Goal: Task Accomplishment & Management: Use online tool/utility

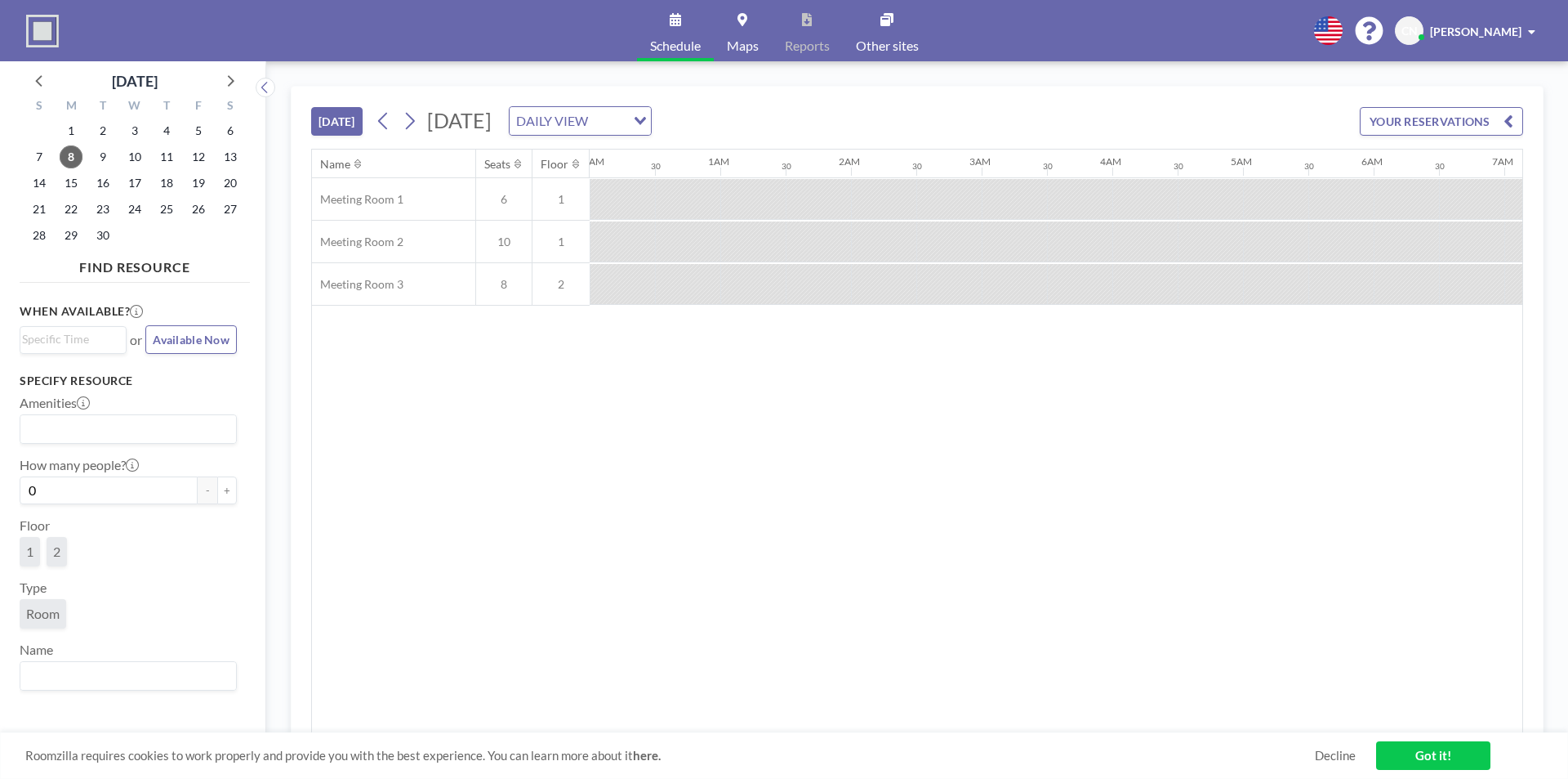
scroll to position [0, 1111]
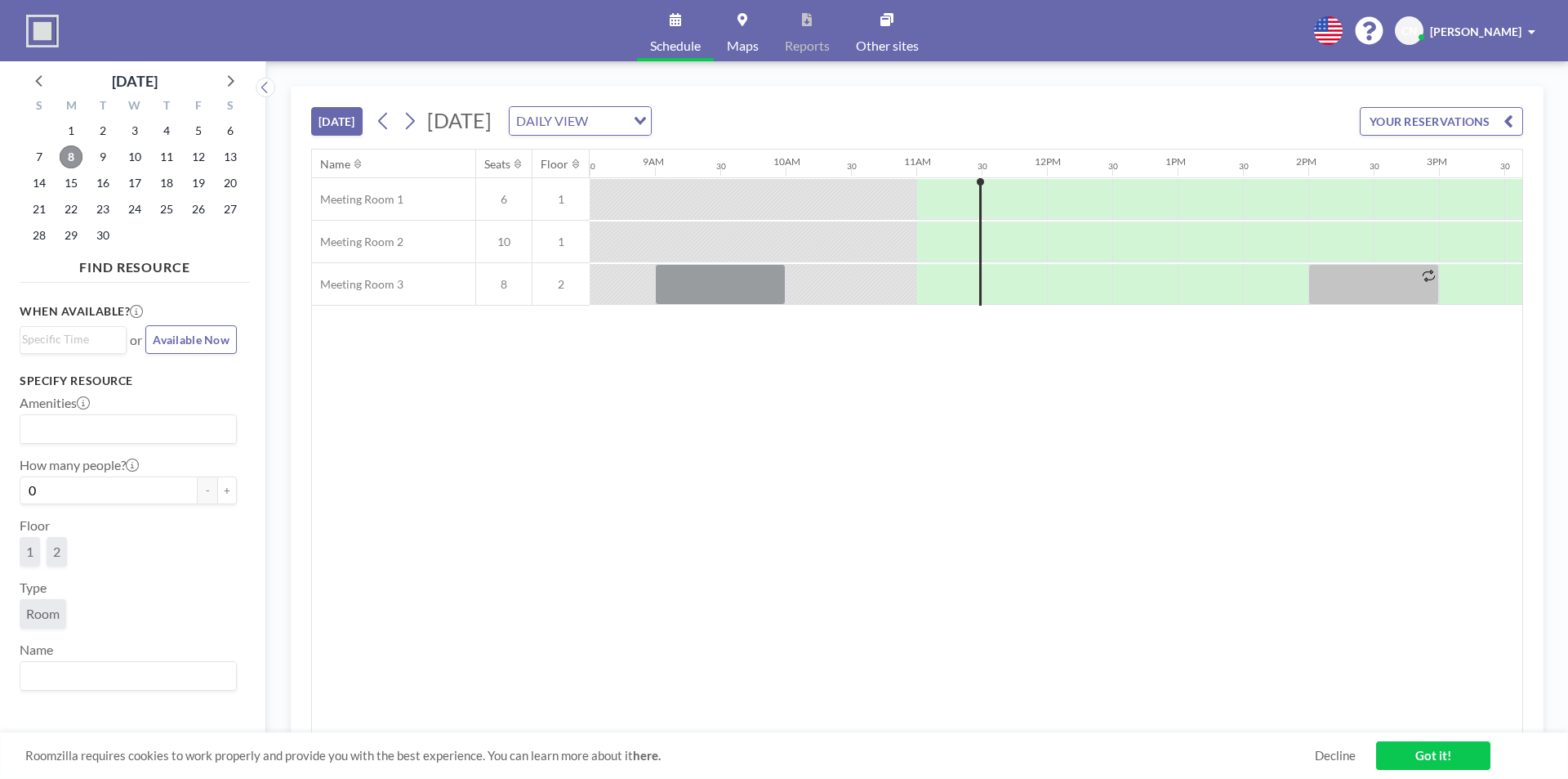
click at [70, 158] on span "8" at bounding box center [71, 157] width 23 height 23
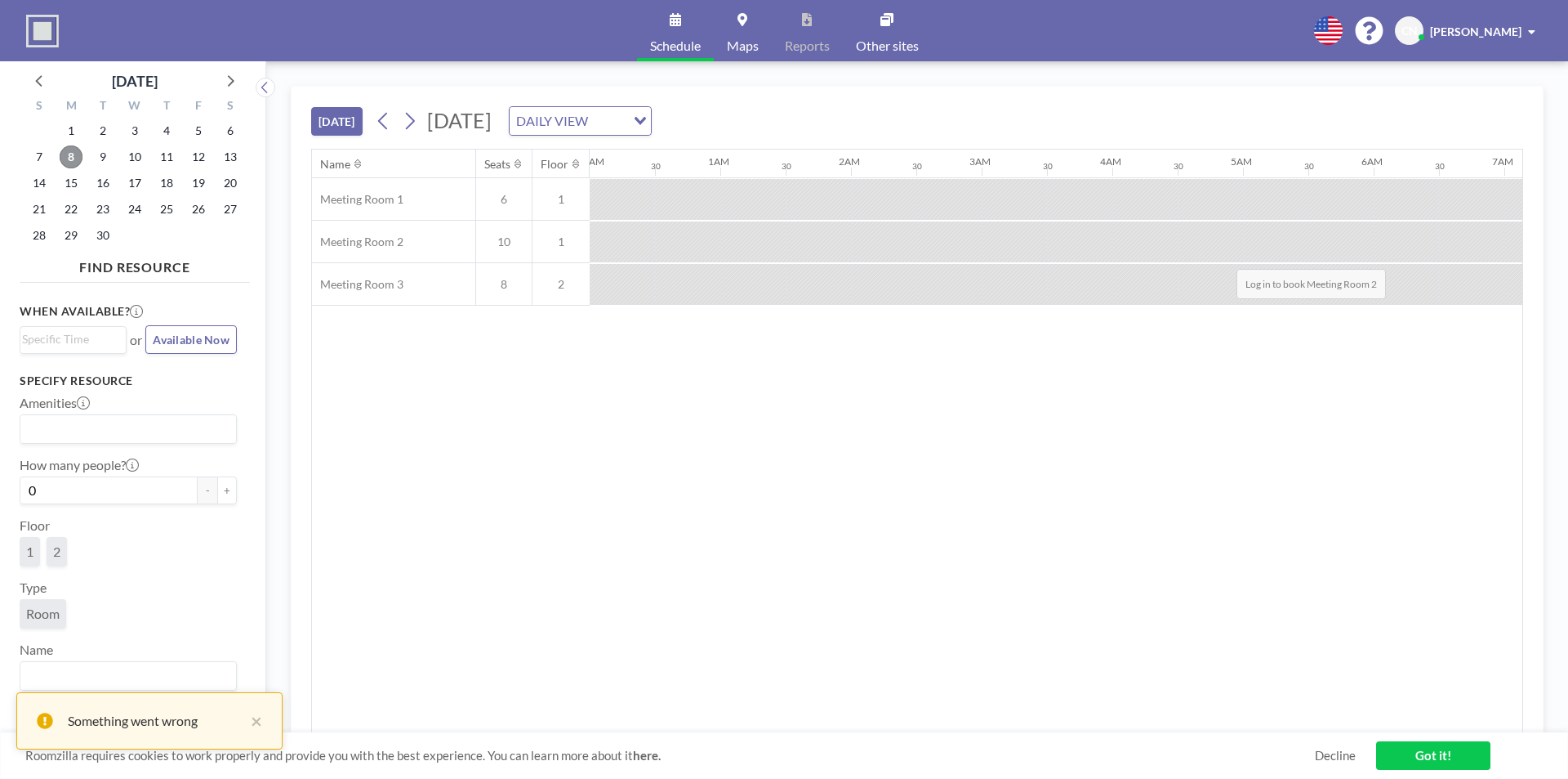
scroll to position [0, 1372]
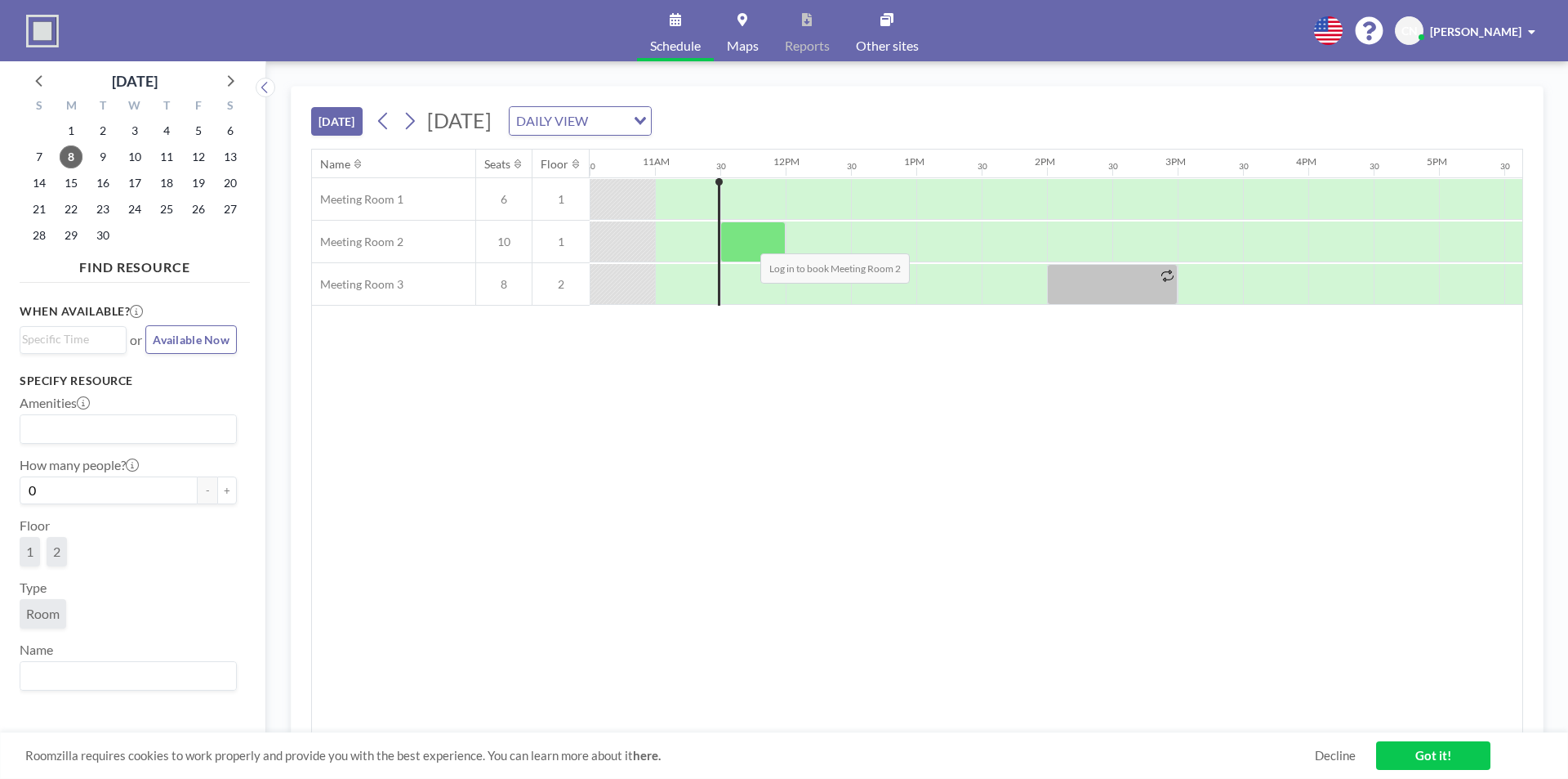
click at [747, 241] on div at bounding box center [753, 241] width 65 height 41
click at [694, 240] on div at bounding box center [688, 241] width 65 height 40
click at [686, 241] on div at bounding box center [688, 241] width 65 height 40
click at [741, 244] on div at bounding box center [753, 241] width 65 height 41
click at [756, 244] on div at bounding box center [753, 241] width 65 height 41
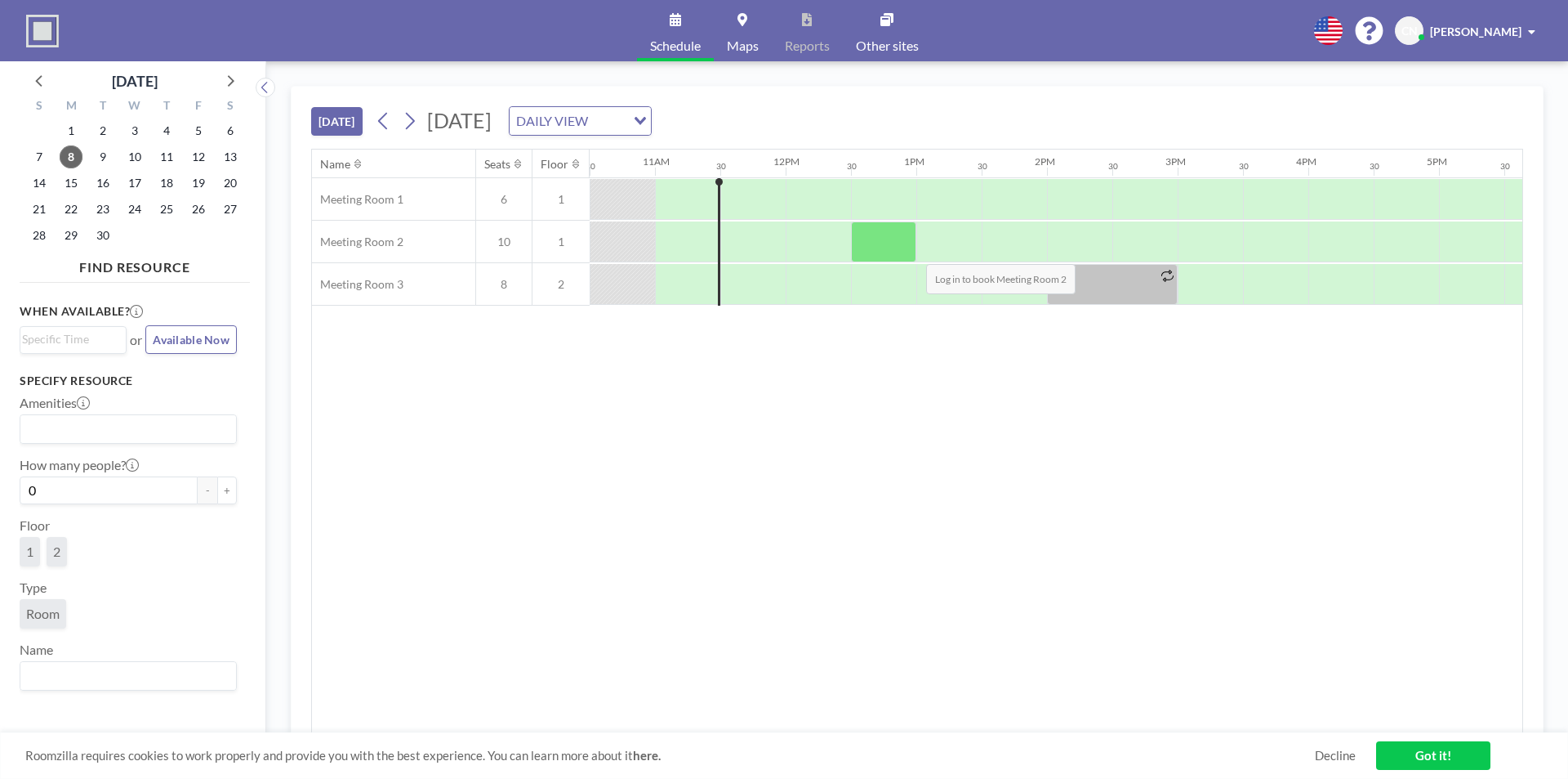
click at [914, 252] on div at bounding box center [883, 241] width 65 height 41
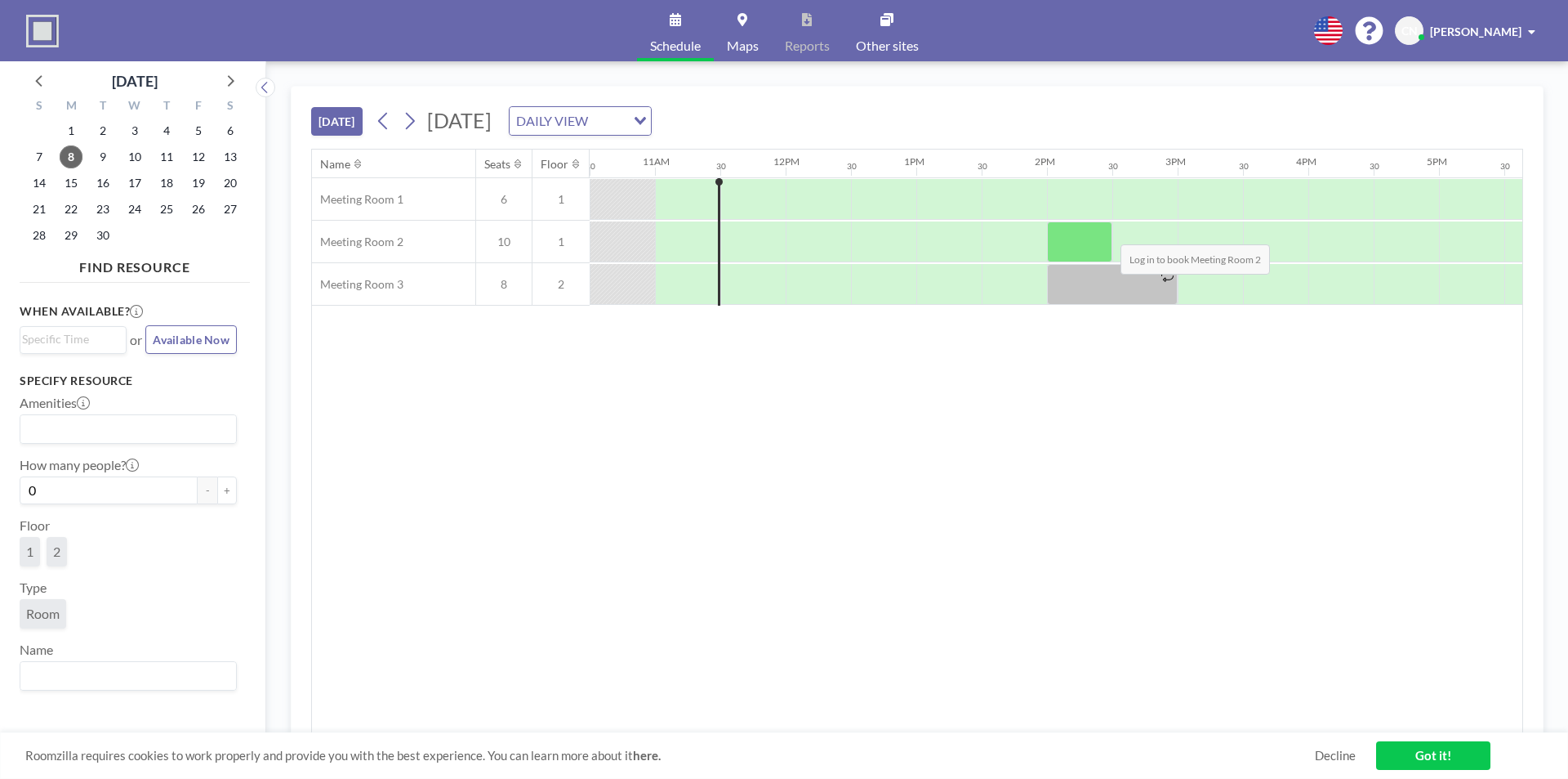
click at [1107, 232] on div at bounding box center [1079, 241] width 65 height 41
click at [968, 243] on div at bounding box center [785, 242] width 3136 height 42
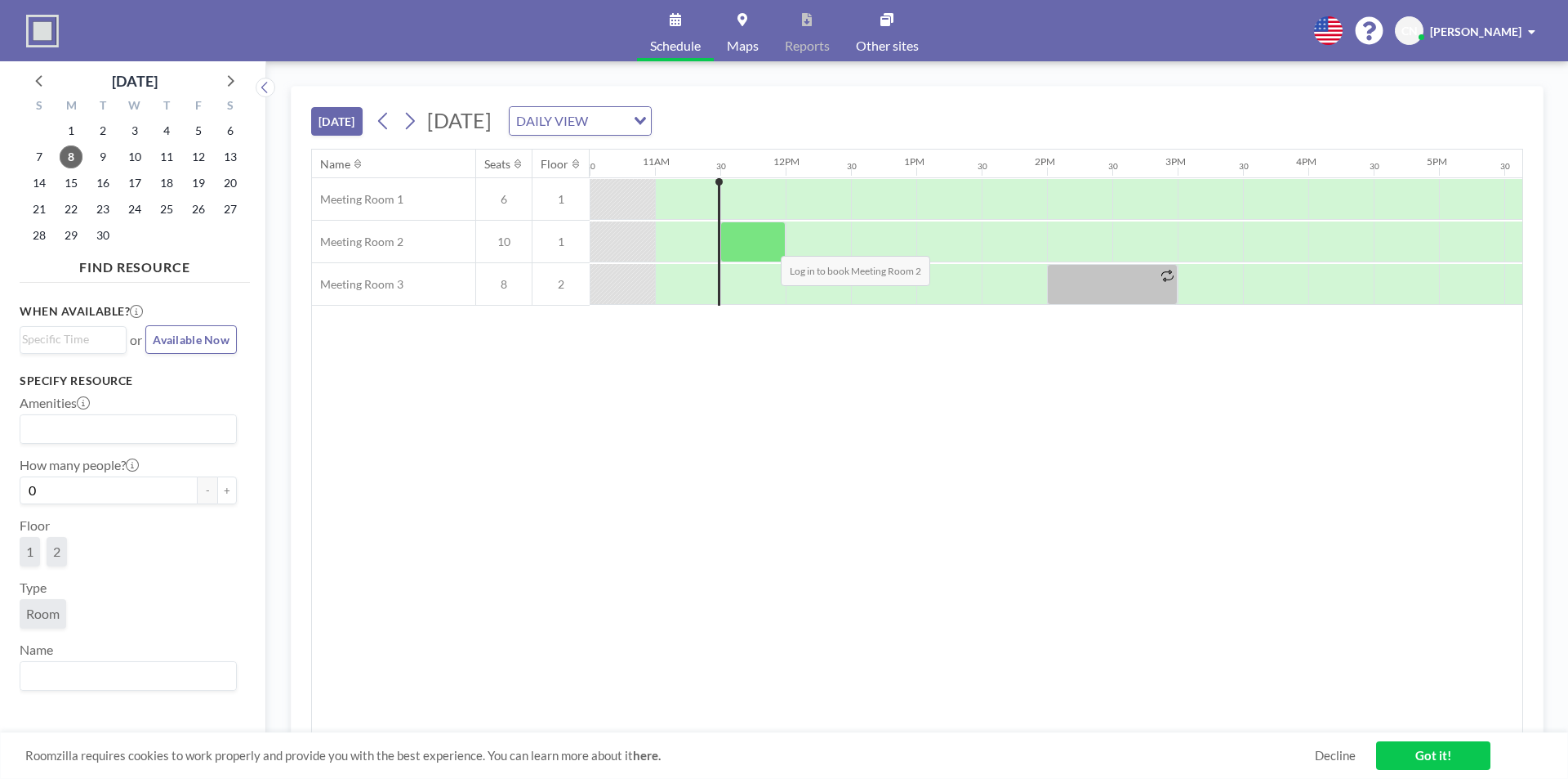
click at [765, 245] on div at bounding box center [753, 241] width 65 height 41
click at [112, 156] on span "9" at bounding box center [103, 157] width 23 height 23
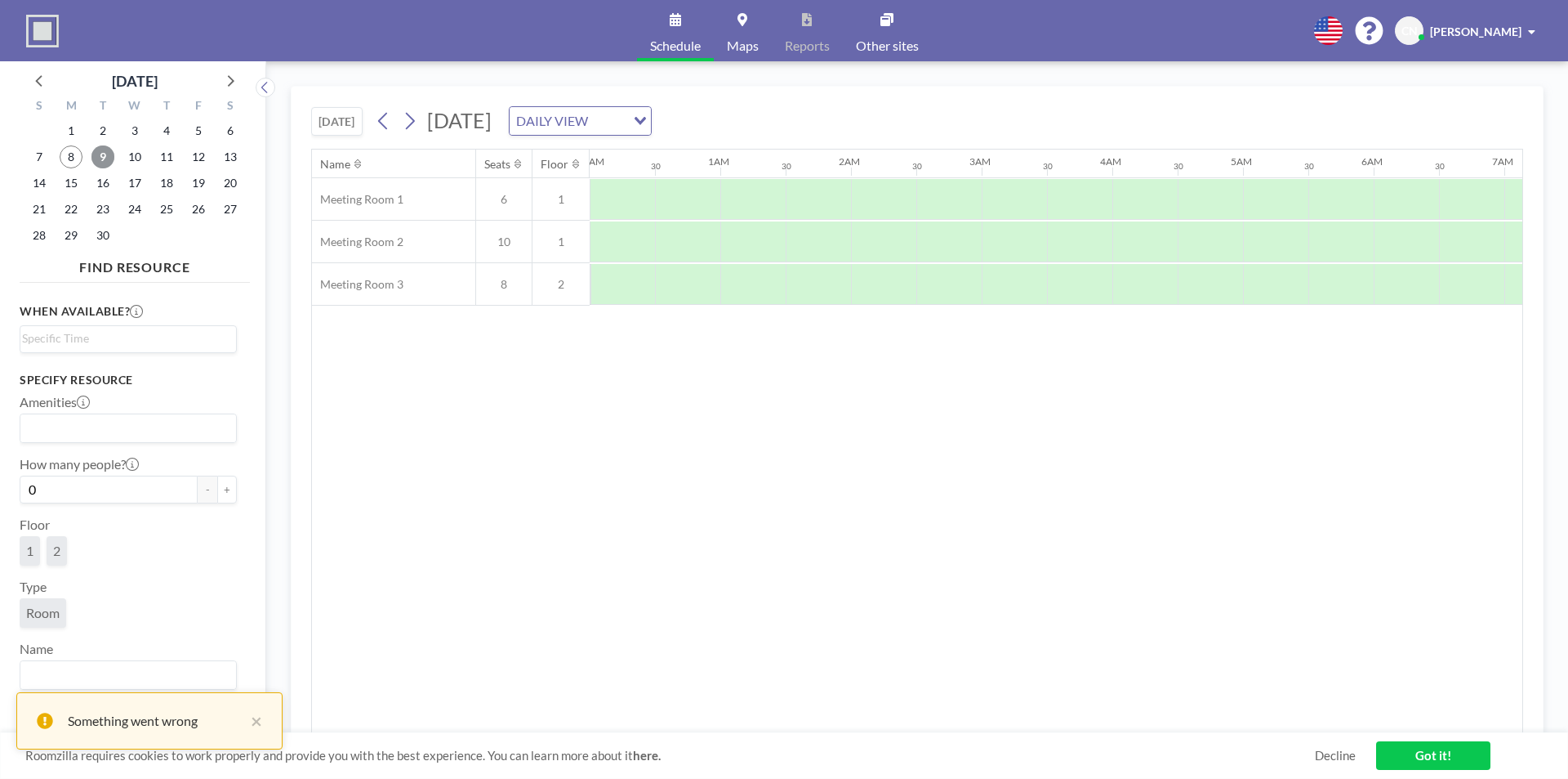
scroll to position [0, 980]
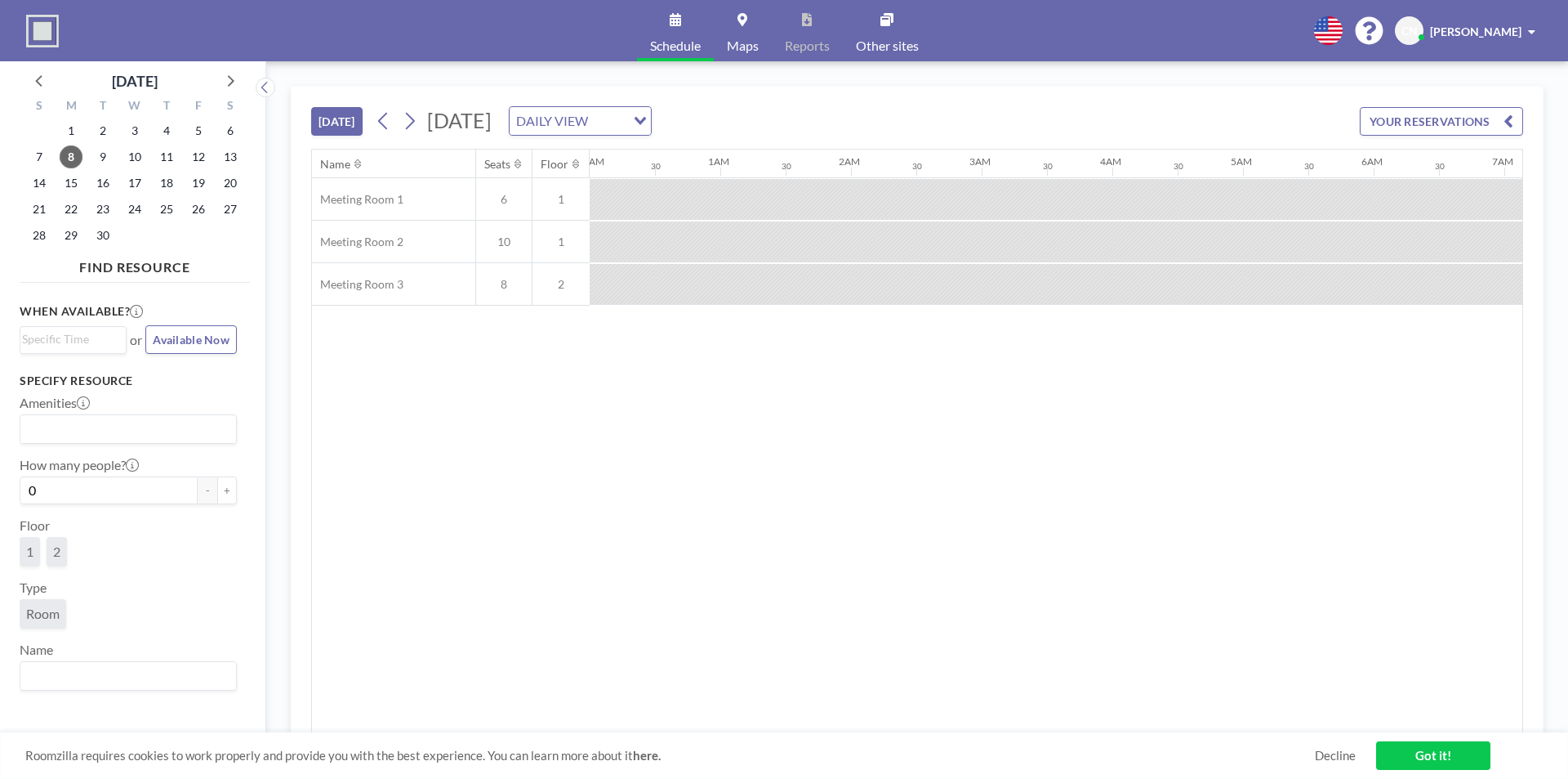
scroll to position [0, 1111]
